Goal: Task Accomplishment & Management: Use online tool/utility

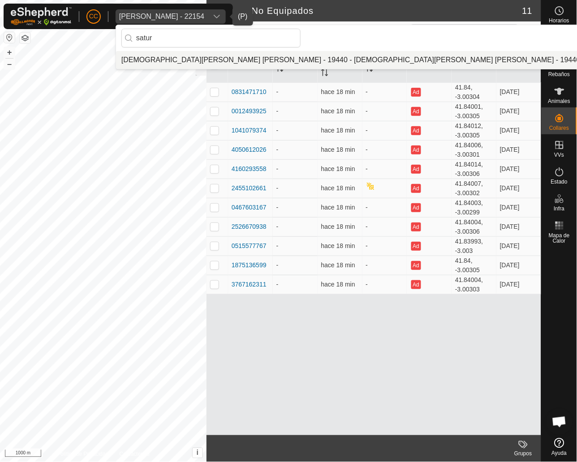
type input "satur"
click at [205, 59] on li "[DEMOGRAPHIC_DATA][PERSON_NAME] [PERSON_NAME] - 19440 - [DEMOGRAPHIC_DATA][PERS…" at bounding box center [351, 60] width 470 height 18
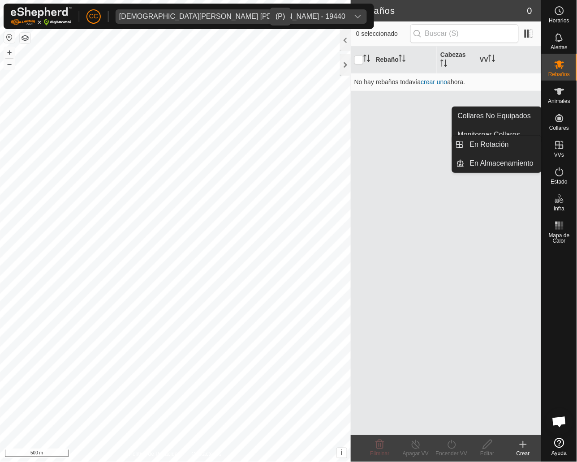
click at [560, 142] on icon at bounding box center [560, 145] width 8 height 8
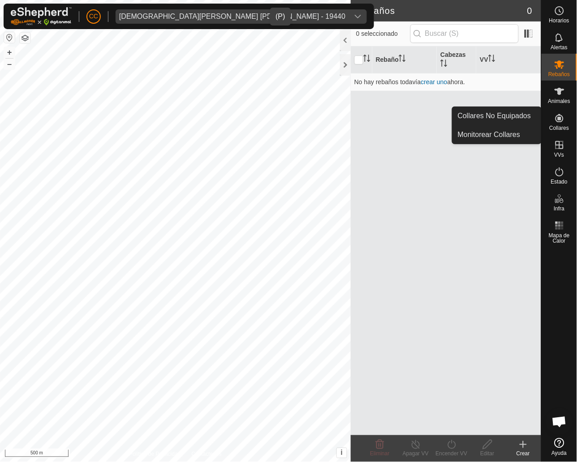
click at [553, 118] on es-neckbands-svg-icon at bounding box center [560, 118] width 16 height 14
click at [499, 112] on link "Collares No Equipados" at bounding box center [497, 116] width 89 height 18
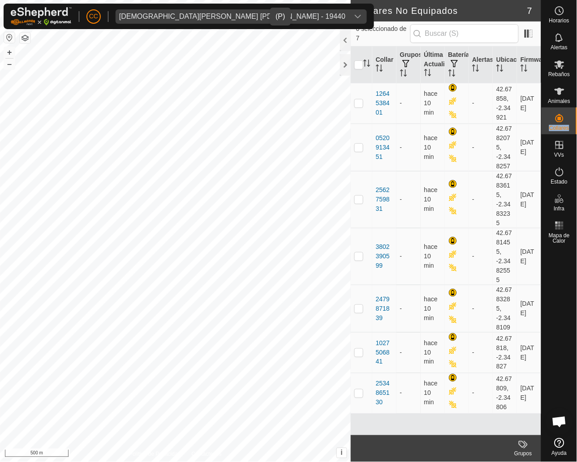
click at [216, 16] on div "[DEMOGRAPHIC_DATA][PERSON_NAME] [PERSON_NAME] - 19440" at bounding box center [232, 16] width 226 height 7
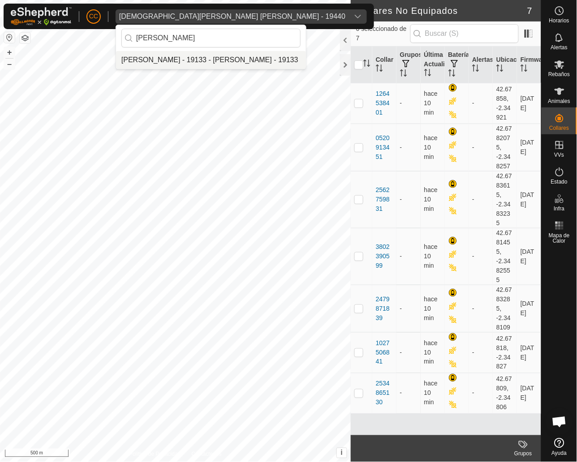
type input "[PERSON_NAME]"
click at [208, 56] on li "[PERSON_NAME] - 19133 - [PERSON_NAME] - 19133" at bounding box center [211, 60] width 190 height 18
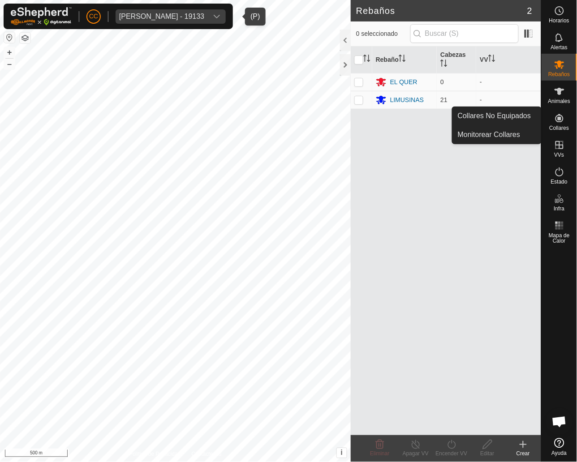
click at [558, 120] on icon at bounding box center [559, 118] width 11 height 11
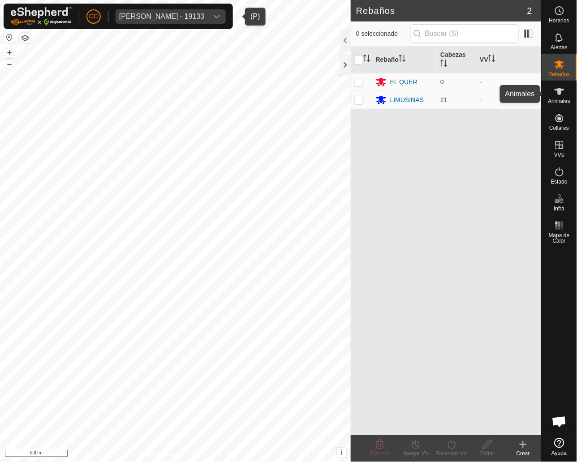
click at [559, 95] on icon at bounding box center [559, 91] width 11 height 11
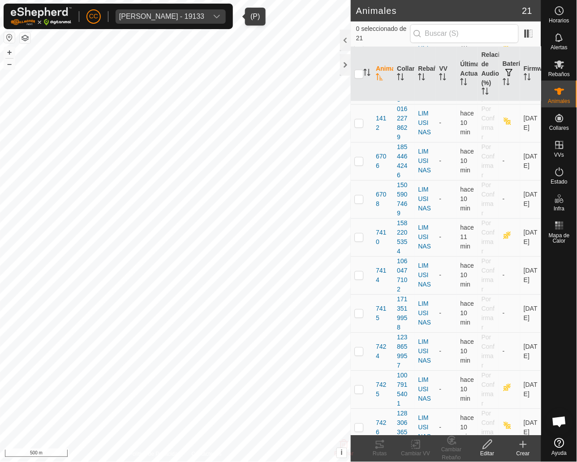
scroll to position [468, 0]
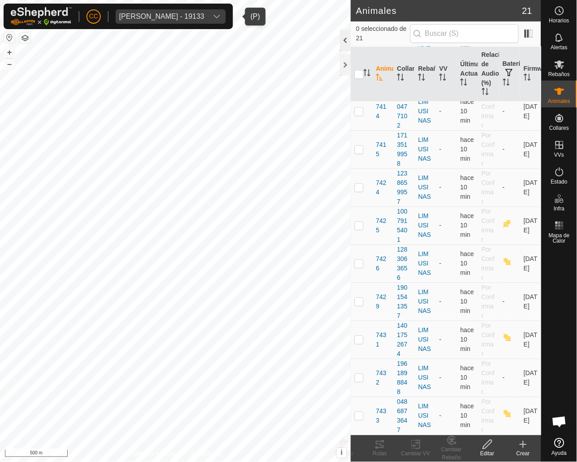
click at [348, 41] on div at bounding box center [345, 41] width 11 height 22
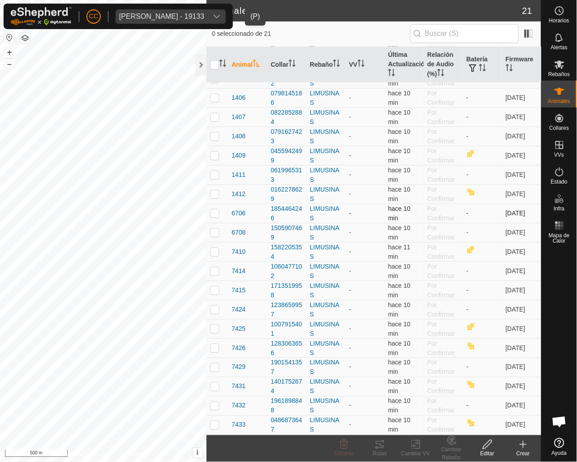
scroll to position [0, 0]
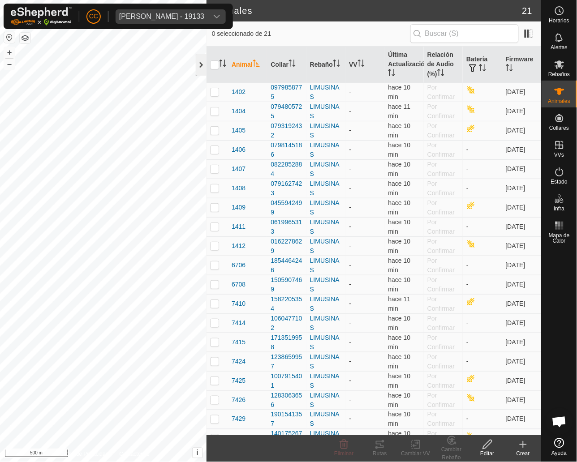
click at [203, 71] on div at bounding box center [201, 65] width 11 height 22
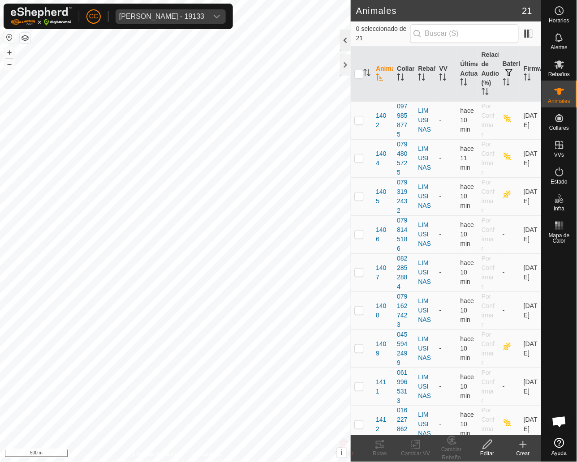
click at [350, 39] on div at bounding box center [345, 41] width 11 height 22
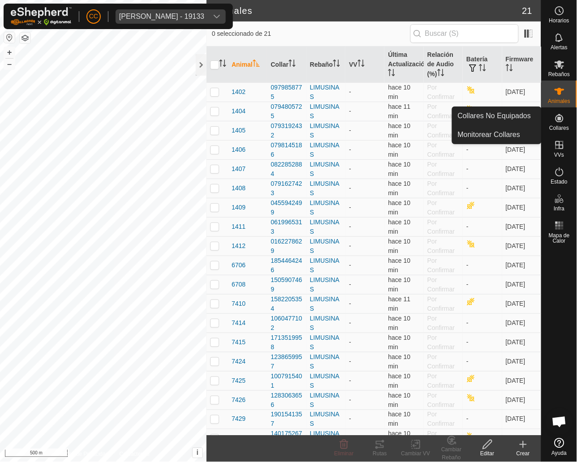
click at [560, 123] on icon at bounding box center [559, 118] width 11 height 11
click at [521, 118] on link "Collares No Equipados" at bounding box center [497, 116] width 89 height 18
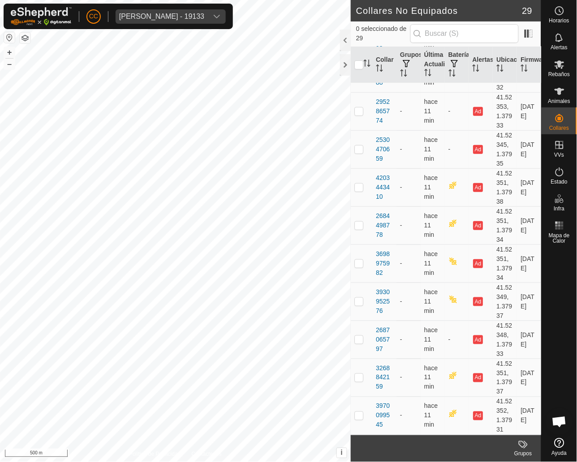
scroll to position [999, 0]
click at [345, 36] on div at bounding box center [345, 41] width 11 height 22
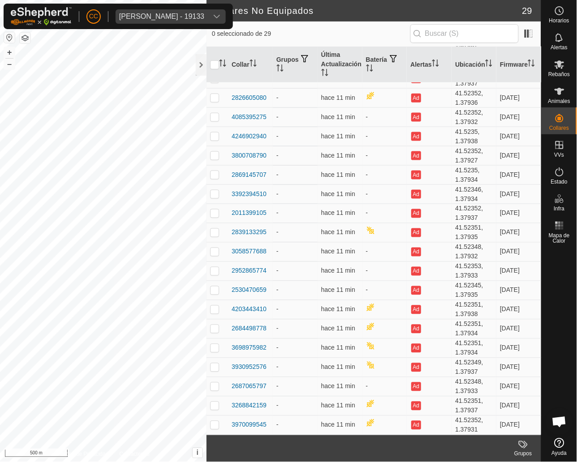
scroll to position [208, 0]
click at [133, 11] on span "[PERSON_NAME] - 19133" at bounding box center [162, 16] width 92 height 14
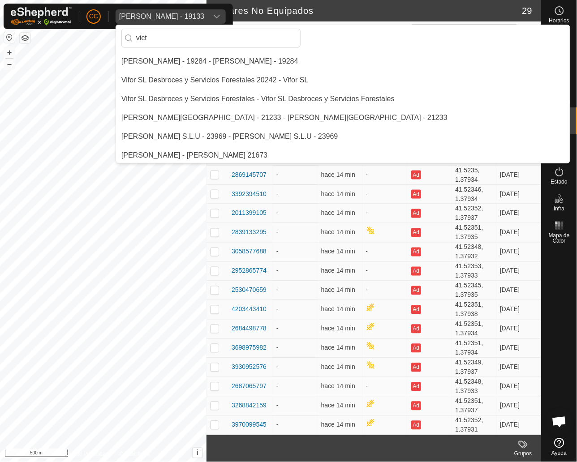
scroll to position [0, 0]
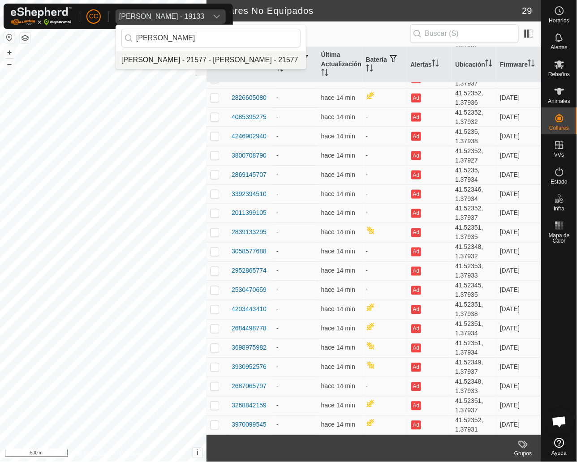
type input "[PERSON_NAME]"
click at [222, 56] on li "[PERSON_NAME] - 21577 - [PERSON_NAME] - 21577" at bounding box center [211, 60] width 190 height 18
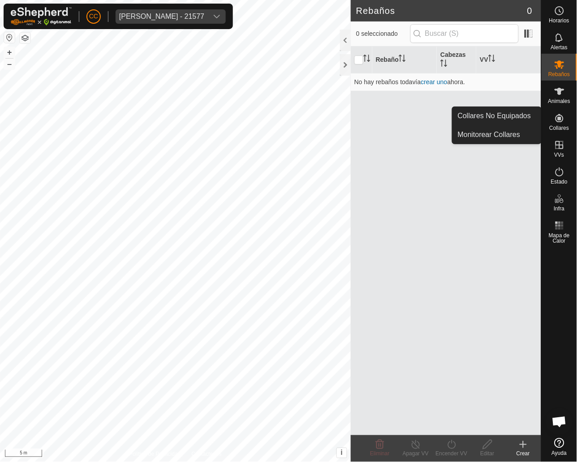
click at [548, 126] on div "Collares" at bounding box center [559, 121] width 35 height 27
click at [513, 118] on link "Collares No Equipados" at bounding box center [497, 116] width 89 height 18
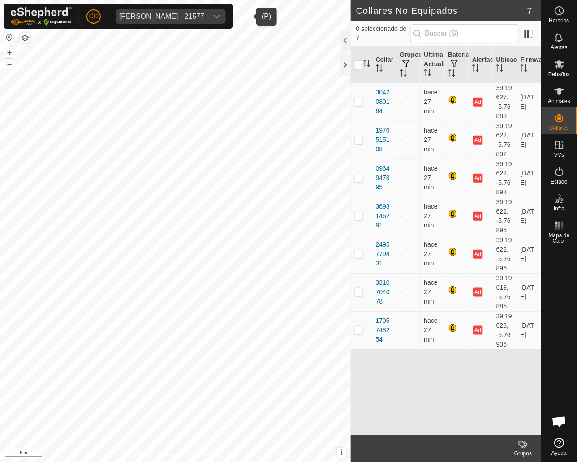
click at [207, 21] on span "[PERSON_NAME] - 21577" at bounding box center [162, 16] width 92 height 14
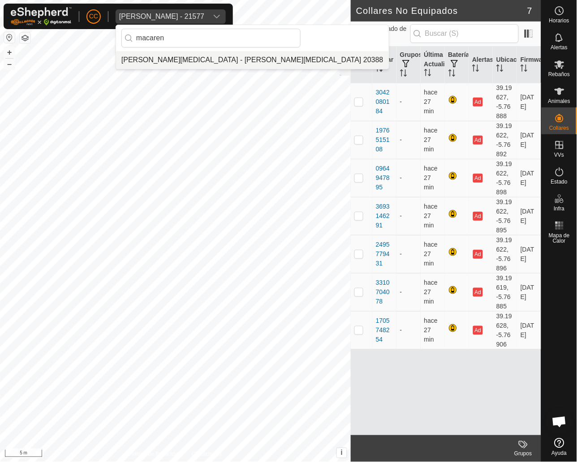
type input "macaren"
click at [207, 59] on li "[PERSON_NAME][MEDICAL_DATA] - [PERSON_NAME][MEDICAL_DATA] 20388" at bounding box center [252, 60] width 273 height 18
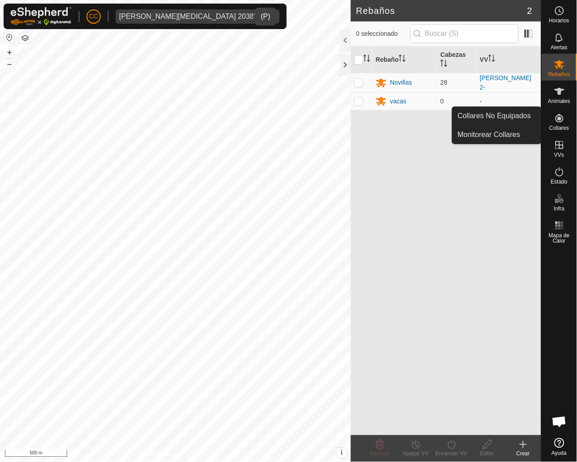
click at [565, 111] on es-neckbands-svg-icon at bounding box center [560, 118] width 16 height 14
click at [527, 113] on link "Collares No Equipados" at bounding box center [497, 116] width 89 height 18
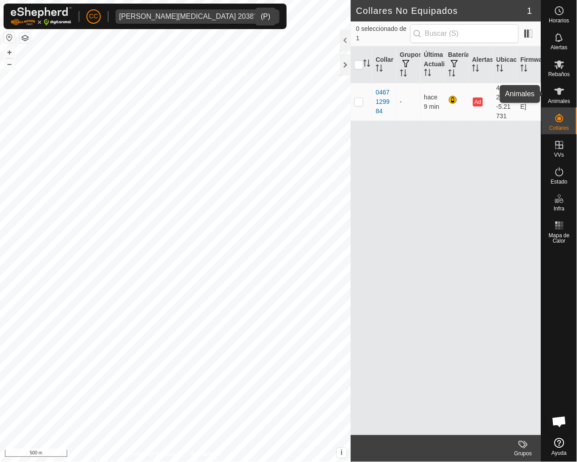
click at [552, 94] on es-animals-svg-icon at bounding box center [560, 91] width 16 height 14
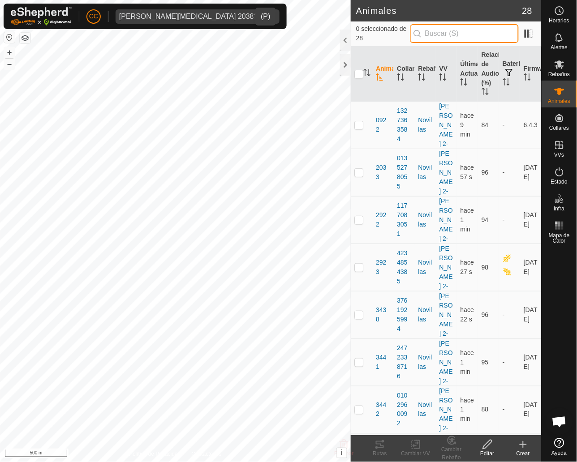
click at [465, 39] on input "text" at bounding box center [464, 33] width 108 height 19
paste input "4234854385"
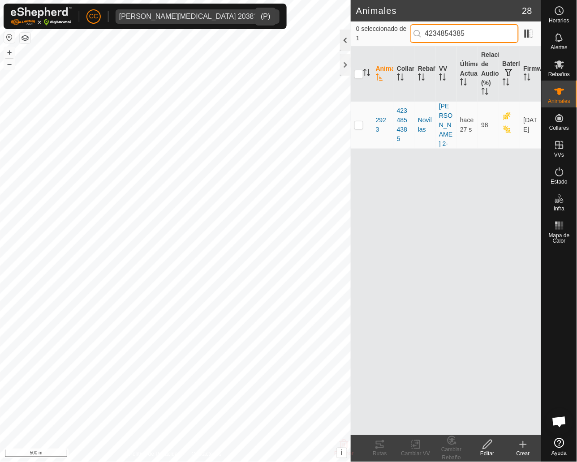
type input "4234854385"
click at [350, 46] on div at bounding box center [345, 41] width 11 height 22
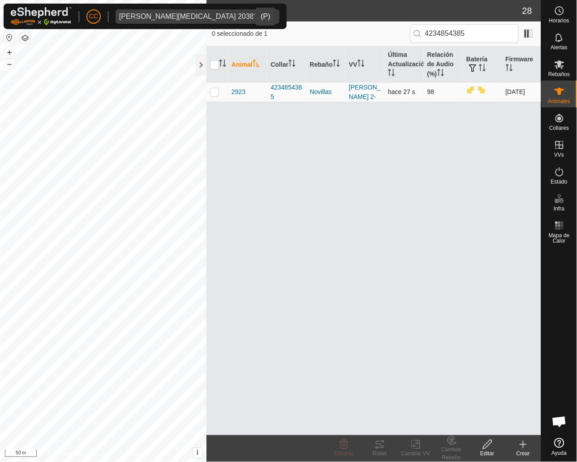
click at [216, 93] on p-checkbox at bounding box center [214, 91] width 9 height 7
checkbox input "true"
